Goal: Information Seeking & Learning: Check status

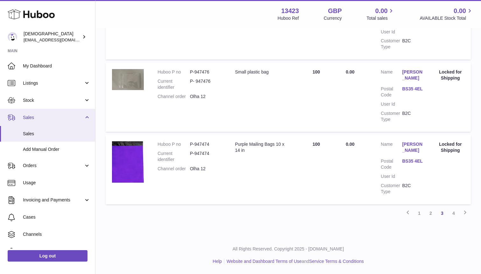
click at [62, 122] on link "Sales" at bounding box center [47, 117] width 95 height 17
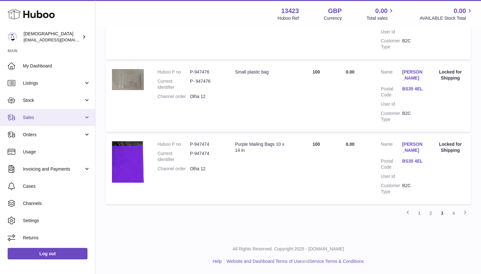
click at [62, 122] on link "Sales" at bounding box center [47, 117] width 95 height 17
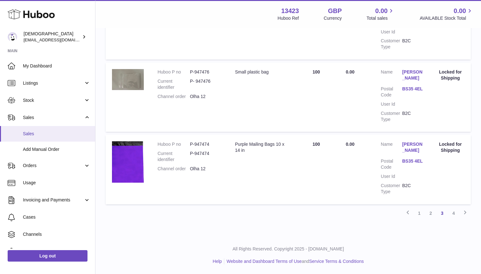
click at [52, 137] on link "Sales" at bounding box center [47, 134] width 95 height 16
click at [41, 135] on span "Sales" at bounding box center [56, 134] width 67 height 6
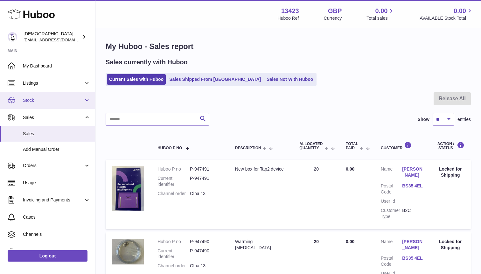
click at [58, 95] on link "Stock" at bounding box center [47, 100] width 95 height 17
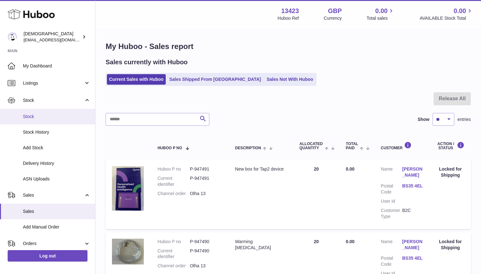
click at [55, 113] on link "Stock" at bounding box center [47, 117] width 95 height 16
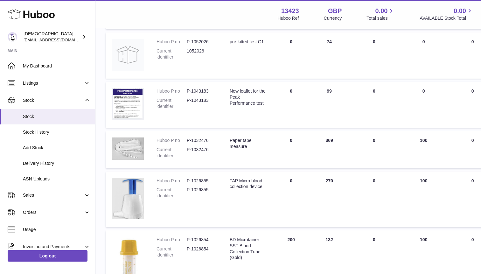
scroll to position [193, 0]
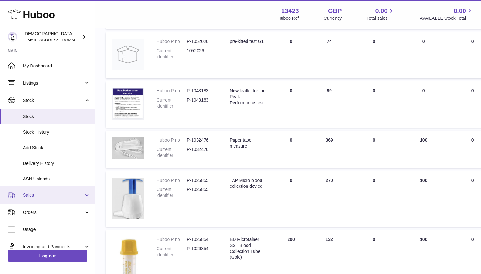
click at [37, 194] on span "Sales" at bounding box center [53, 195] width 61 height 6
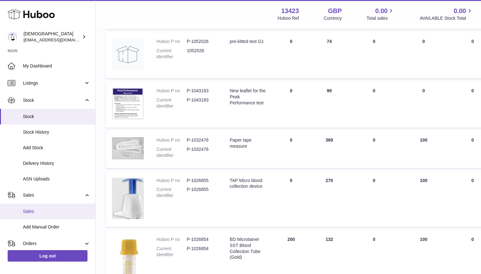
click at [36, 209] on span "Sales" at bounding box center [56, 211] width 67 height 6
